Goal: Navigation & Orientation: Find specific page/section

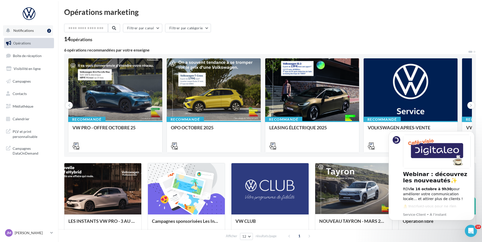
click at [27, 30] on span "Notifications" at bounding box center [23, 30] width 20 height 4
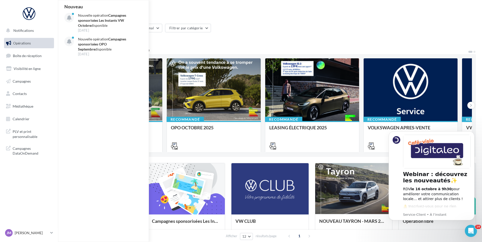
click at [24, 43] on span "Opérations" at bounding box center [22, 43] width 18 height 4
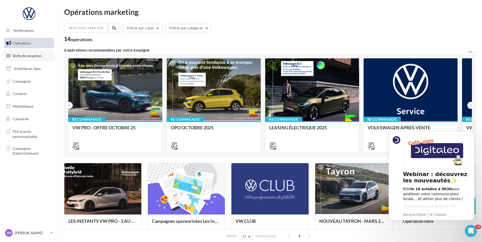
click at [25, 54] on span "Boîte de réception" at bounding box center [27, 55] width 29 height 4
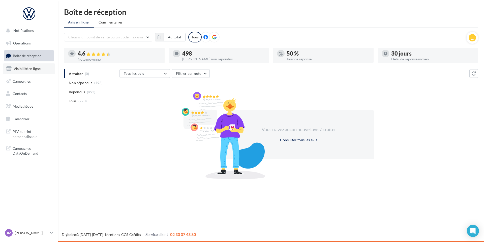
click at [28, 70] on span "Visibilité en ligne" at bounding box center [27, 68] width 27 height 4
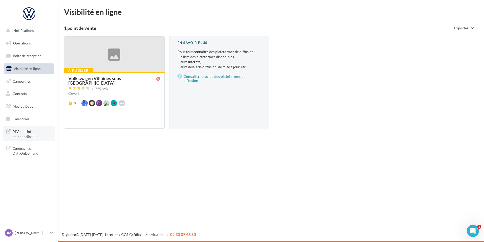
click at [26, 134] on span "PLV et print personnalisable" at bounding box center [32, 133] width 39 height 11
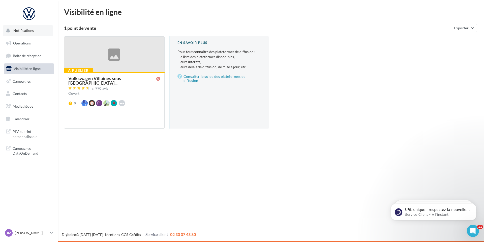
click at [22, 30] on span "Notifications" at bounding box center [23, 30] width 20 height 4
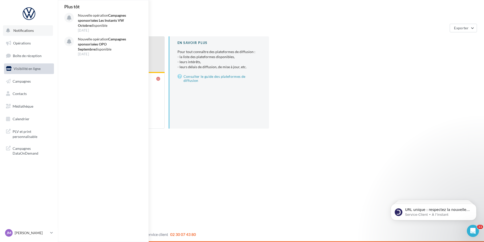
click at [16, 31] on span "Notifications" at bounding box center [23, 30] width 20 height 4
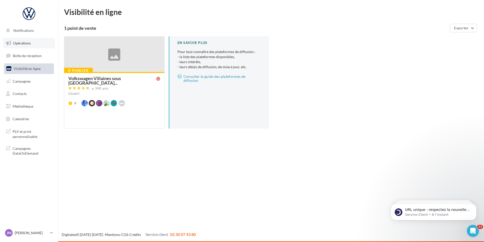
click at [21, 42] on span "Opérations" at bounding box center [22, 43] width 18 height 4
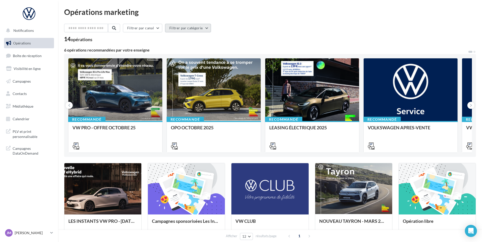
click at [209, 28] on button "Filtrer par catégorie" at bounding box center [188, 28] width 46 height 9
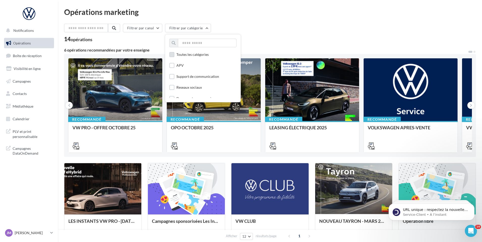
click at [199, 54] on div "Toutes les catégories" at bounding box center [192, 54] width 32 height 5
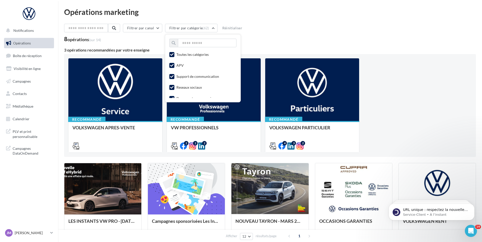
click at [290, 43] on div "Filtrer par canal Filtrer par catégorie (62) Toutes les catégories APV Support …" at bounding box center [270, 143] width 412 height 238
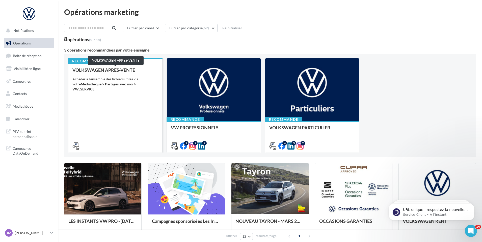
click at [101, 71] on div "VOLKSWAGEN APRES-VENTE" at bounding box center [115, 69] width 86 height 5
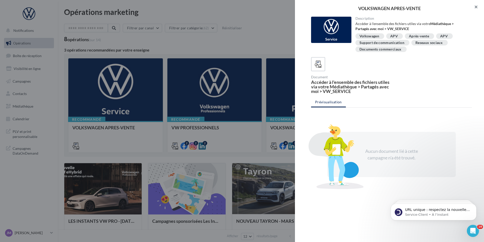
click at [477, 6] on button "button" at bounding box center [474, 7] width 20 height 15
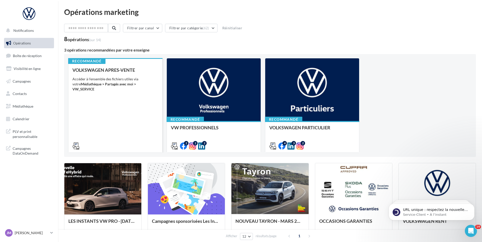
click at [100, 87] on div "VOLKSWAGEN APRES-VENTE Accéder à l'ensemble des fichiers utiles via votre Média…" at bounding box center [115, 107] width 86 height 80
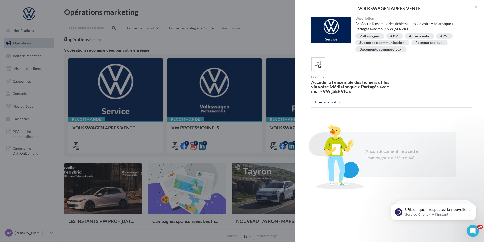
click at [396, 36] on div "APV" at bounding box center [395, 36] width 8 height 4
click at [321, 66] on icon at bounding box center [318, 64] width 7 height 7
click at [322, 63] on div at bounding box center [318, 64] width 9 height 9
click at [229, 132] on div at bounding box center [242, 121] width 484 height 242
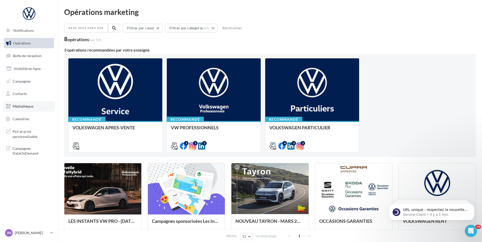
click at [31, 107] on span "Médiathèque" at bounding box center [23, 106] width 21 height 4
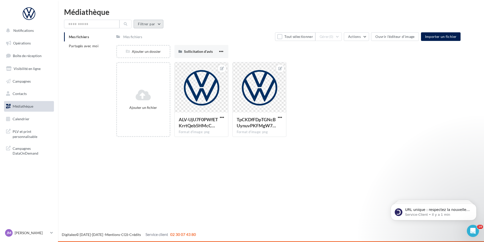
click at [160, 25] on button "Filtrer par" at bounding box center [149, 24] width 30 height 9
click at [28, 132] on span "PLV et print personnalisable" at bounding box center [32, 133] width 39 height 11
